Goal: Task Accomplishment & Management: Manage account settings

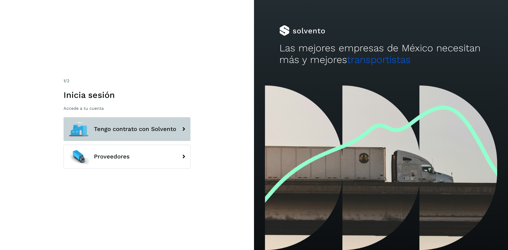
drag, startPoint x: 159, startPoint y: 133, endPoint x: 161, endPoint y: 129, distance: 4.3
click at [161, 131] on button "Tengo contrato con Solvento" at bounding box center [127, 129] width 127 height 24
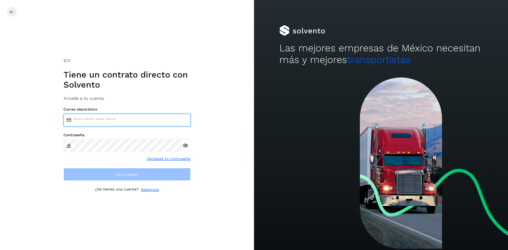
type input "**********"
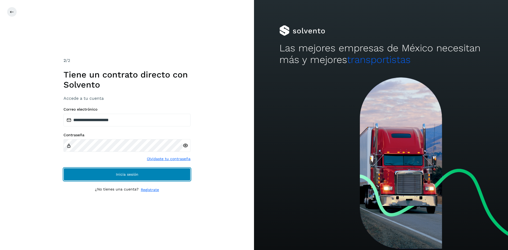
click at [139, 178] on button "Inicia sesión" at bounding box center [127, 174] width 127 height 13
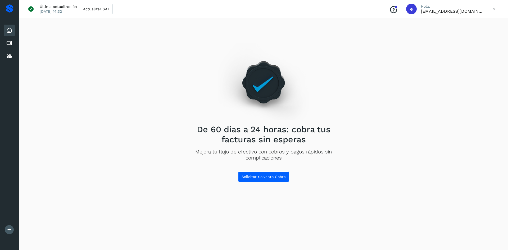
click at [11, 30] on icon at bounding box center [9, 30] width 6 height 6
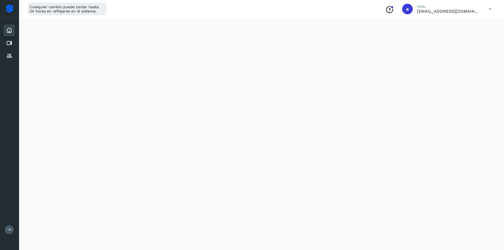
scroll to position [106, 0]
